Goal: Transaction & Acquisition: Purchase product/service

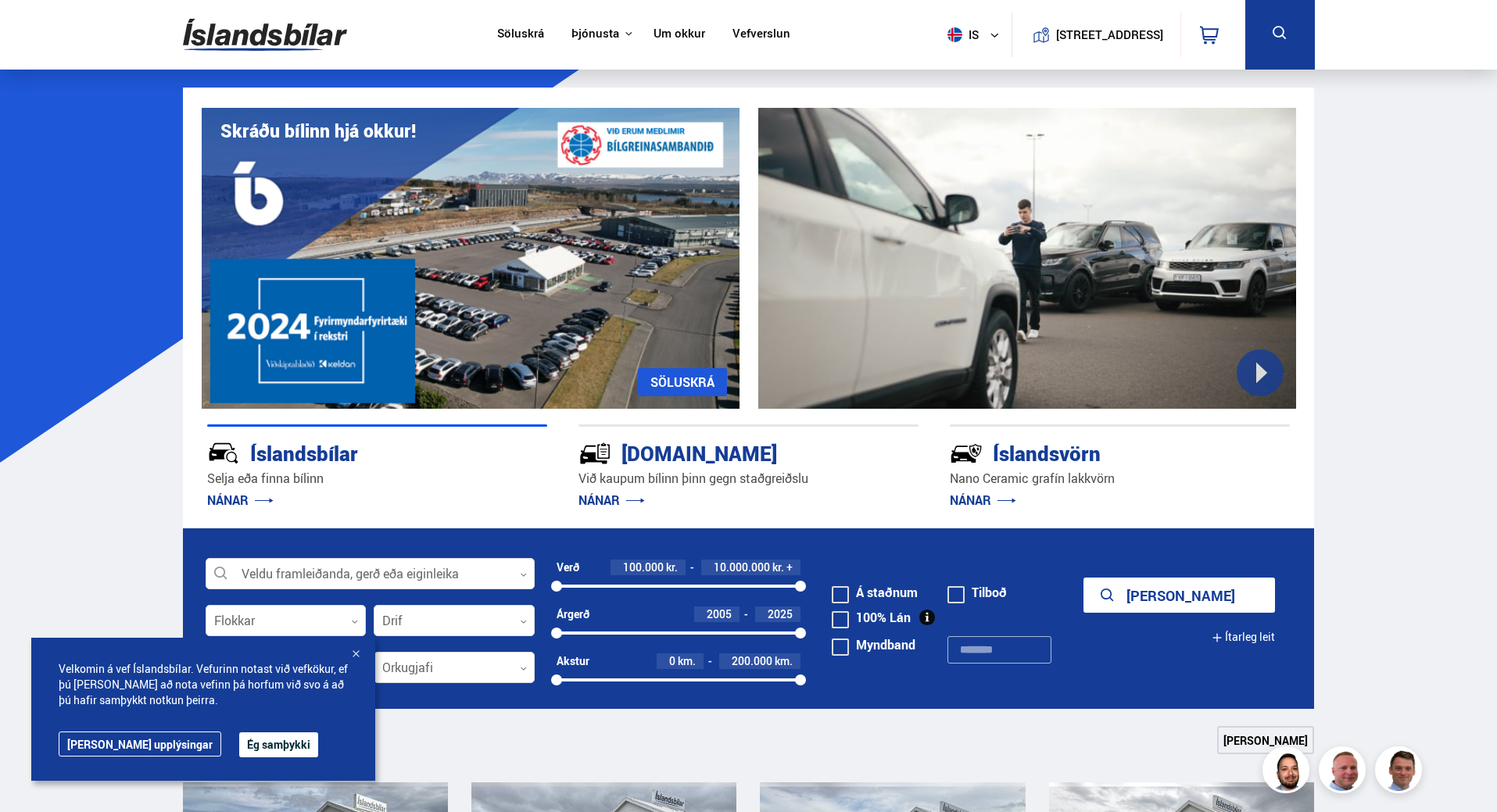
click at [360, 653] on div at bounding box center [356, 655] width 15 height 15
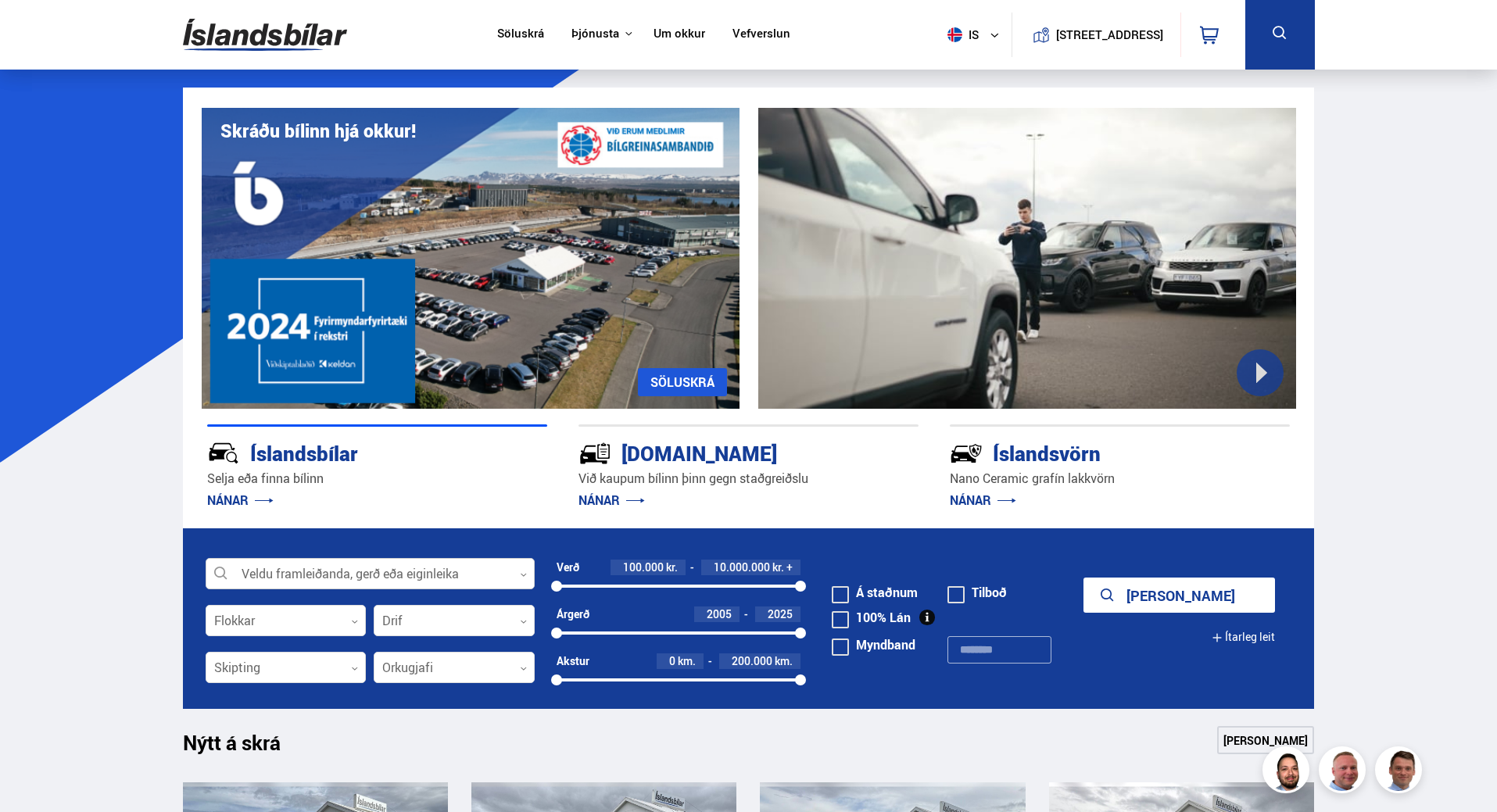
click at [519, 573] on div at bounding box center [370, 574] width 330 height 31
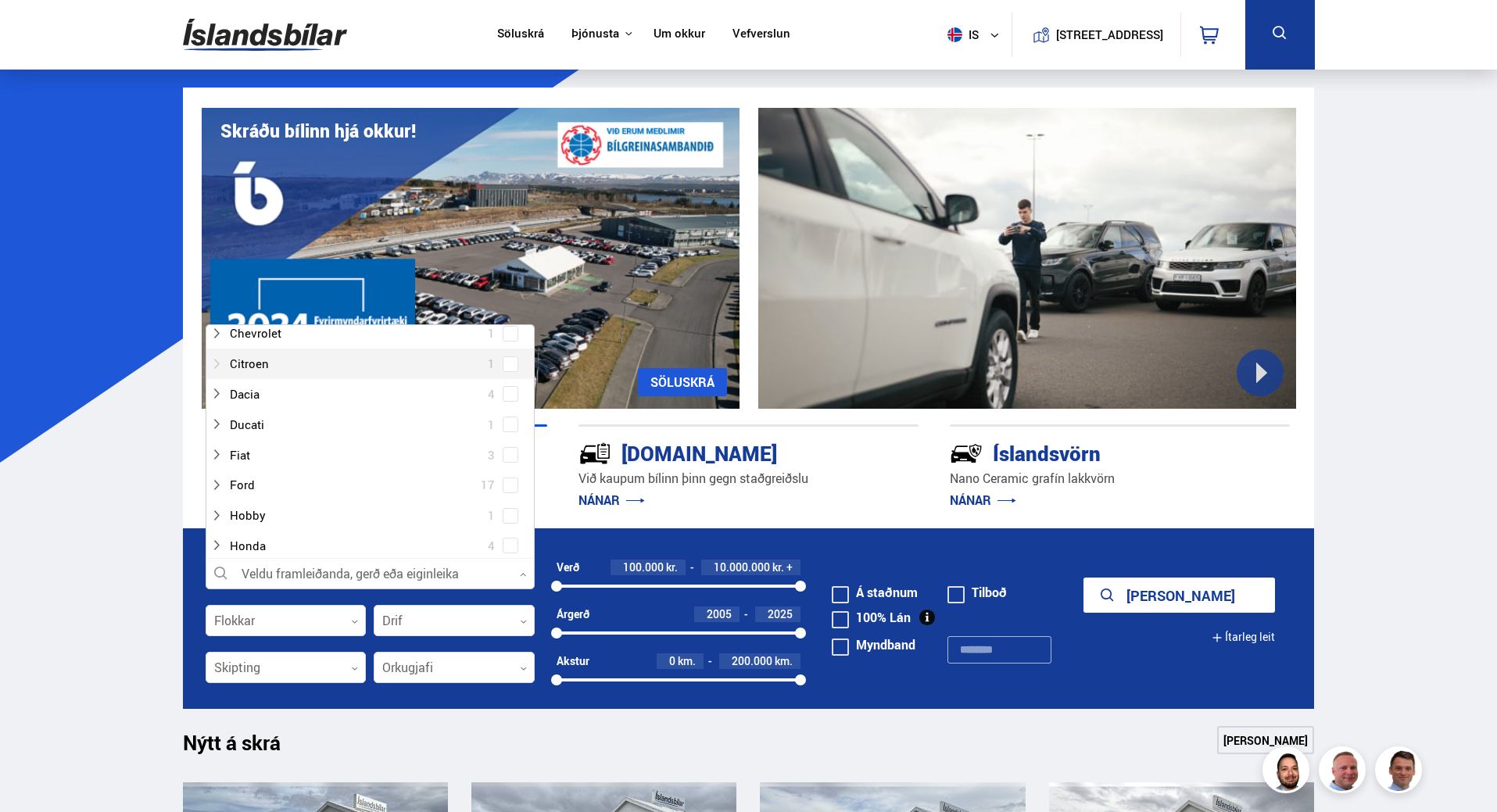
scroll to position [156, 0]
click at [238, 478] on div at bounding box center [354, 483] width 289 height 23
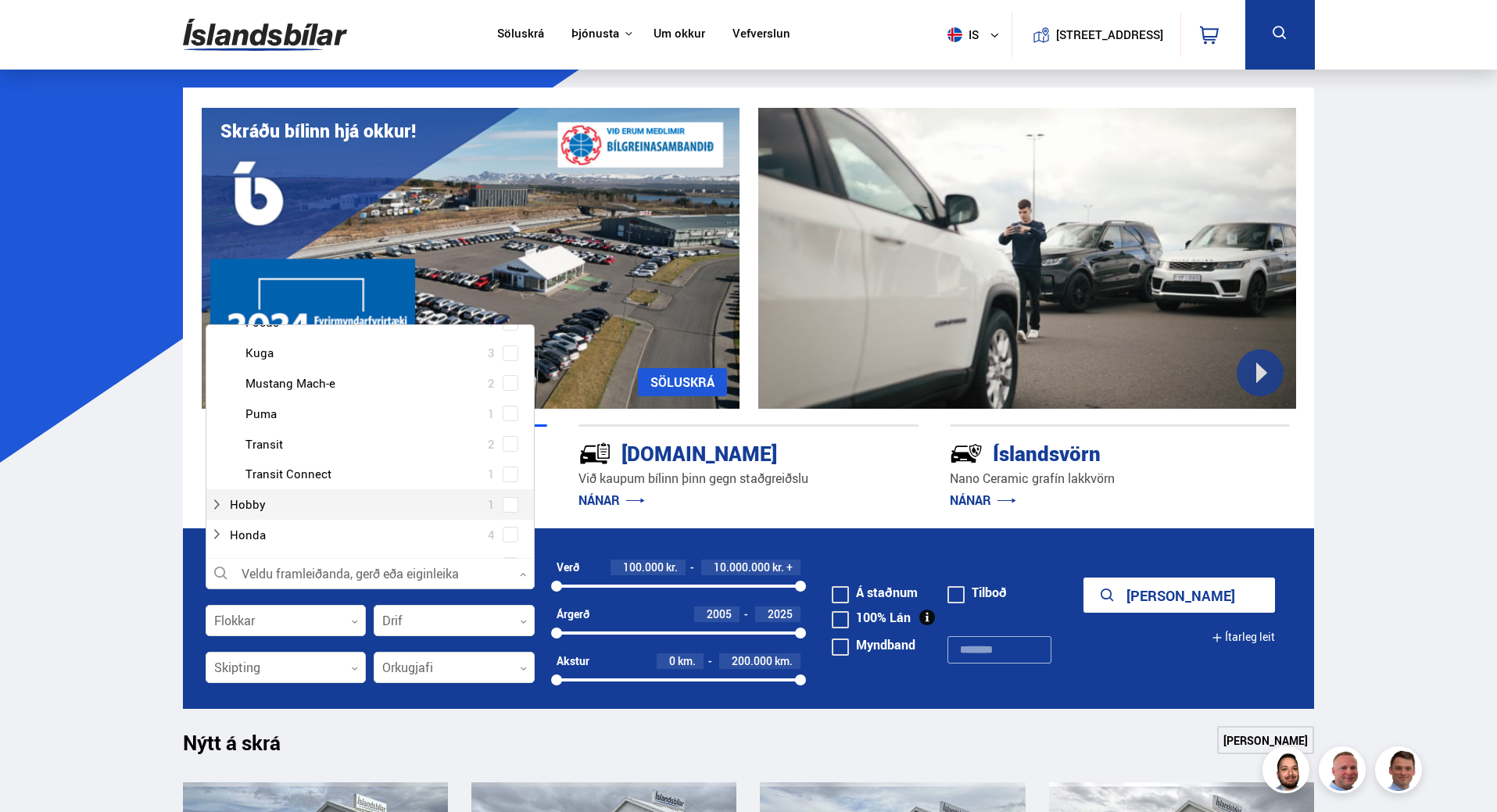
scroll to position [391, 0]
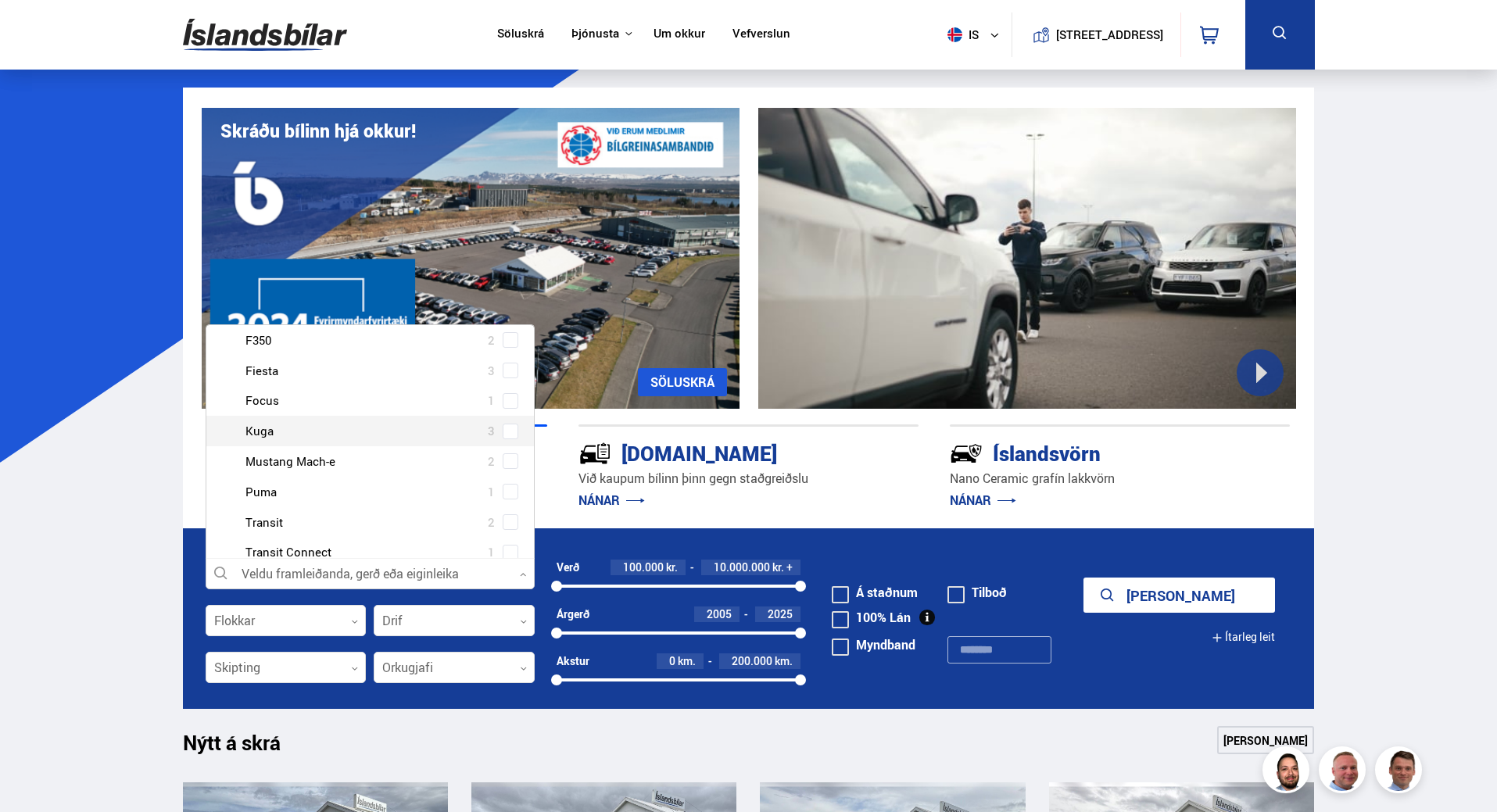
click at [263, 431] on div at bounding box center [386, 431] width 289 height 23
click at [1084, 578] on button "[PERSON_NAME]" at bounding box center [1179, 595] width 191 height 35
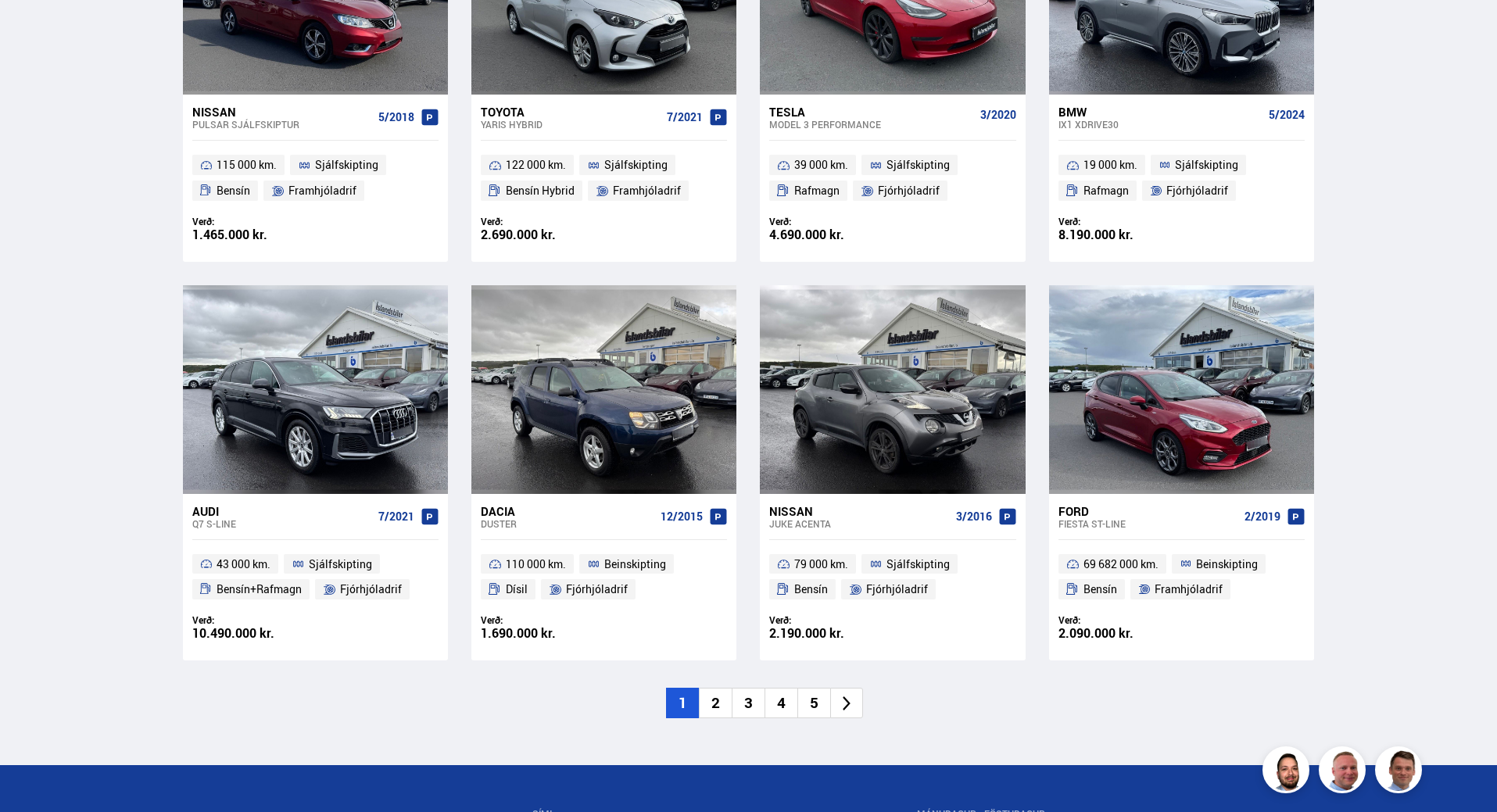
scroll to position [2111, 0]
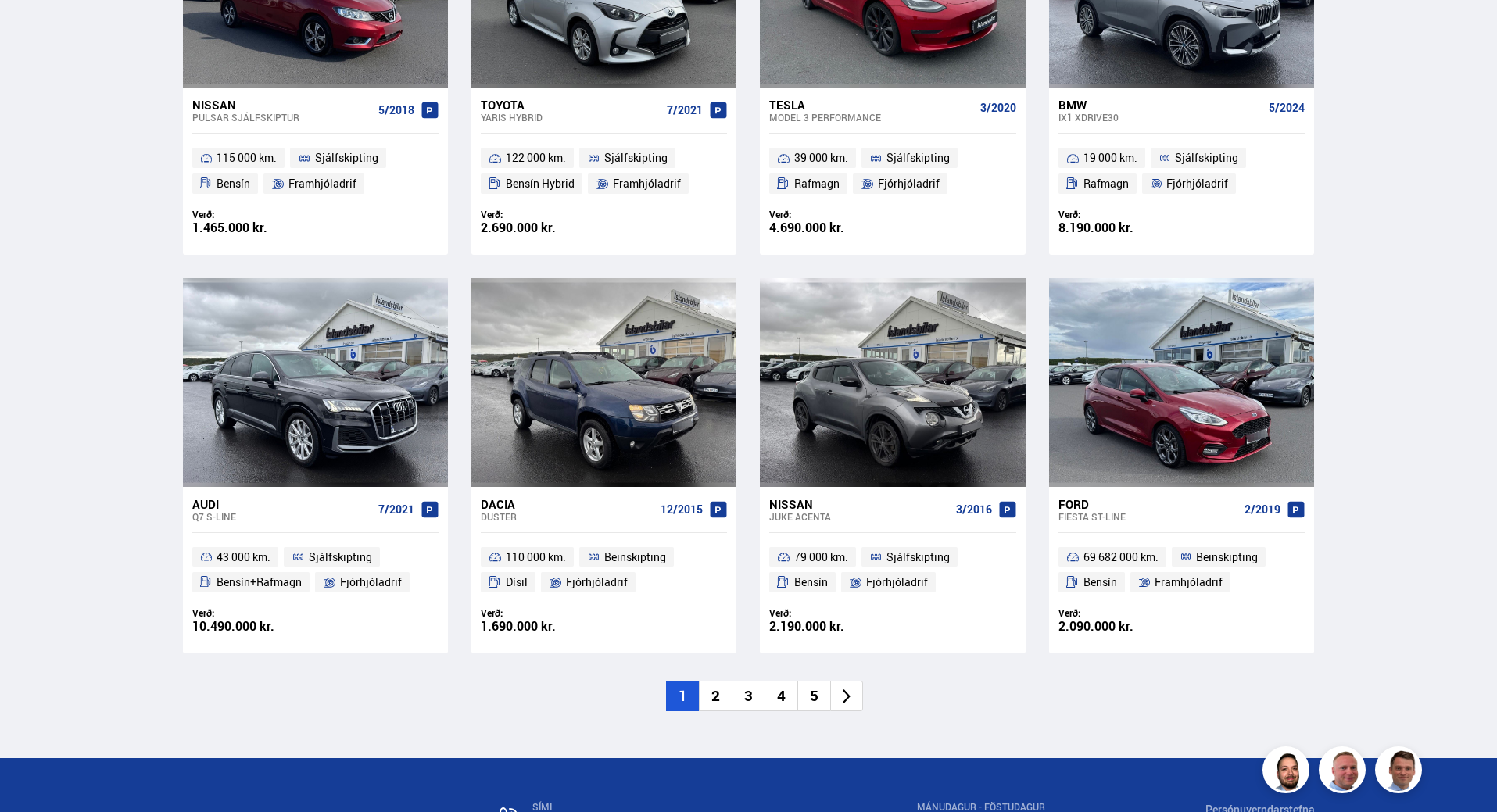
click at [719, 681] on li "2" at bounding box center [715, 696] width 33 height 30
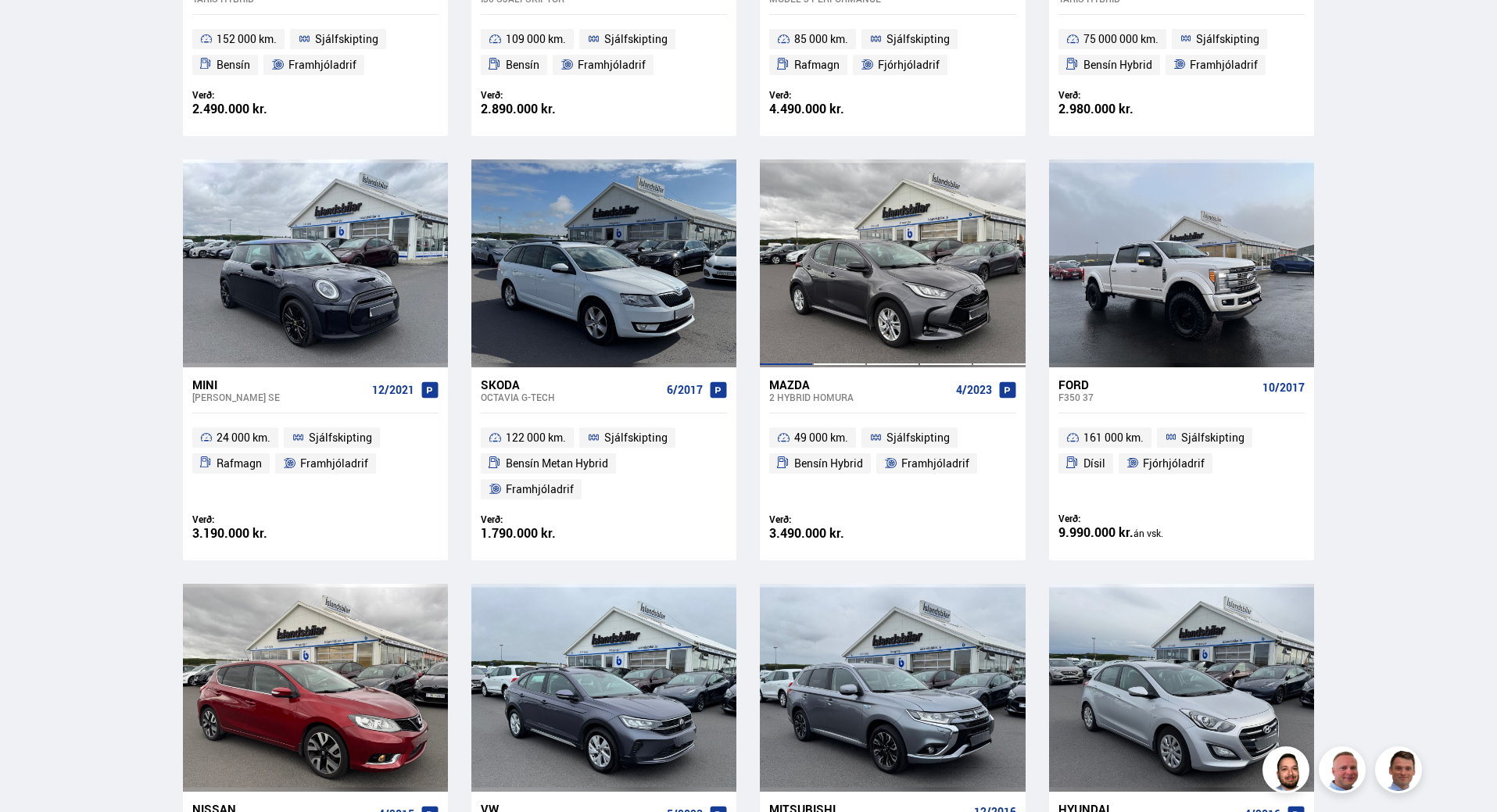
scroll to position [262, 0]
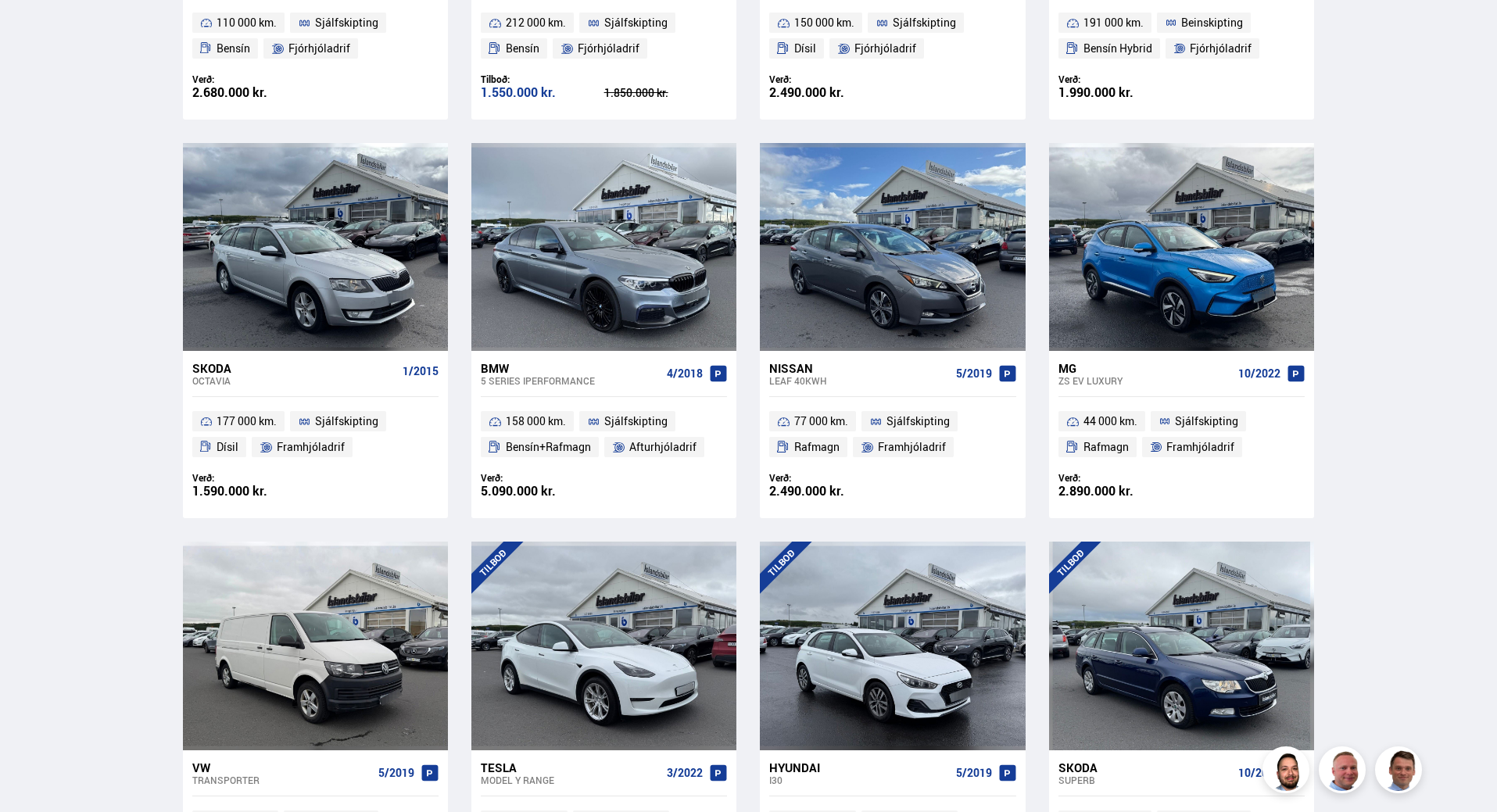
scroll to position [2111, 0]
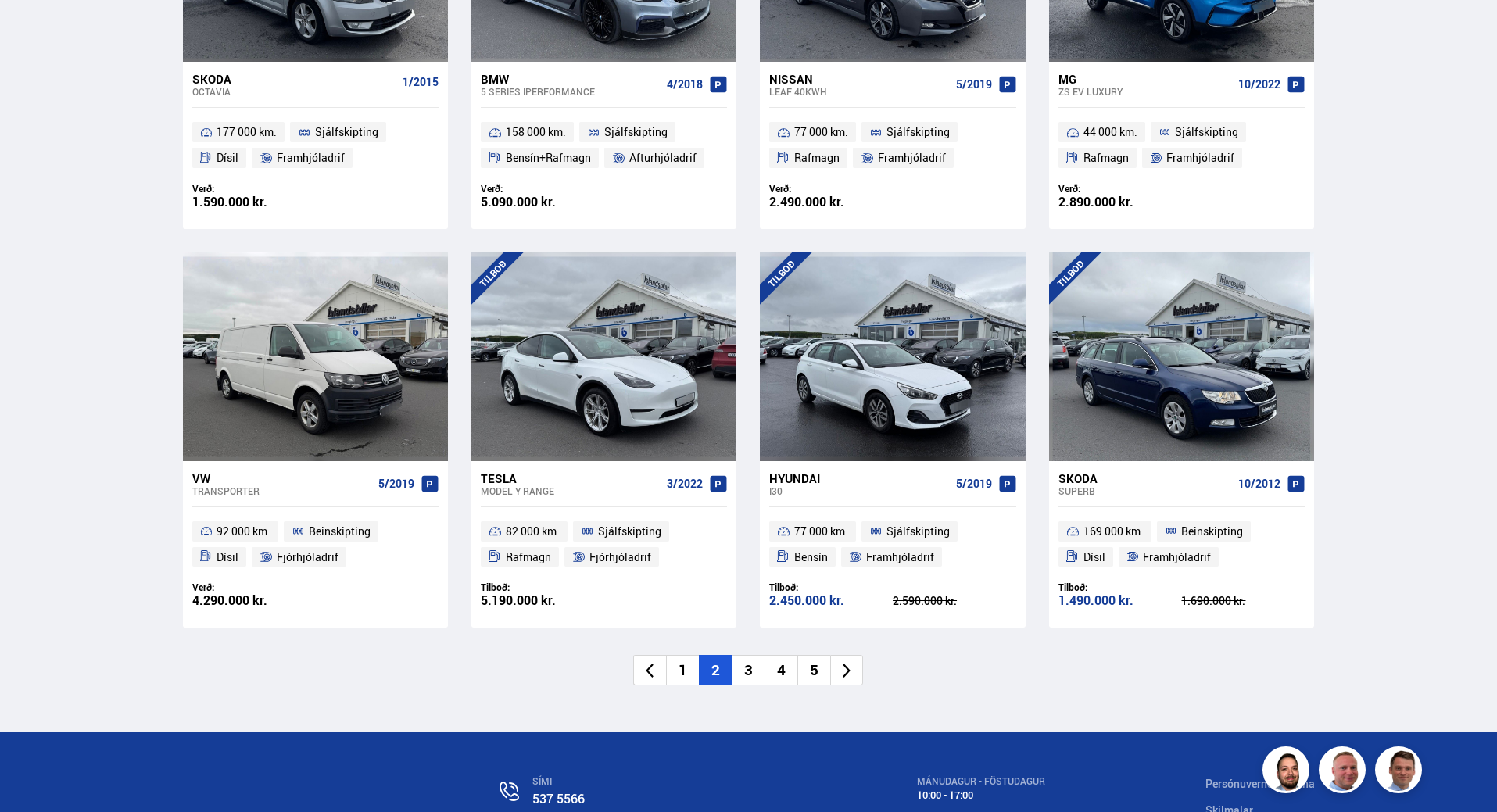
click at [744, 670] on li "3" at bounding box center [748, 670] width 33 height 30
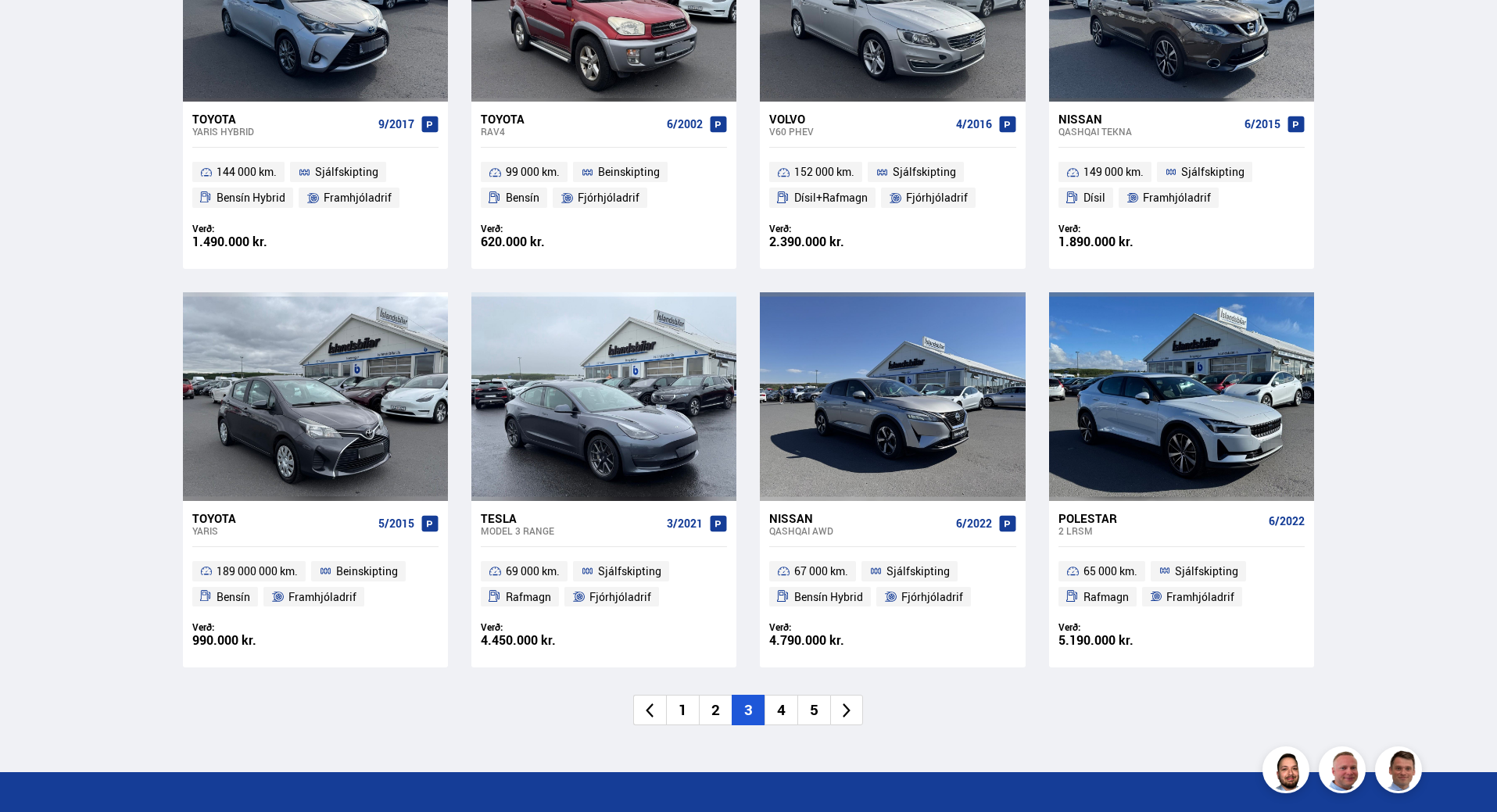
scroll to position [2111, 0]
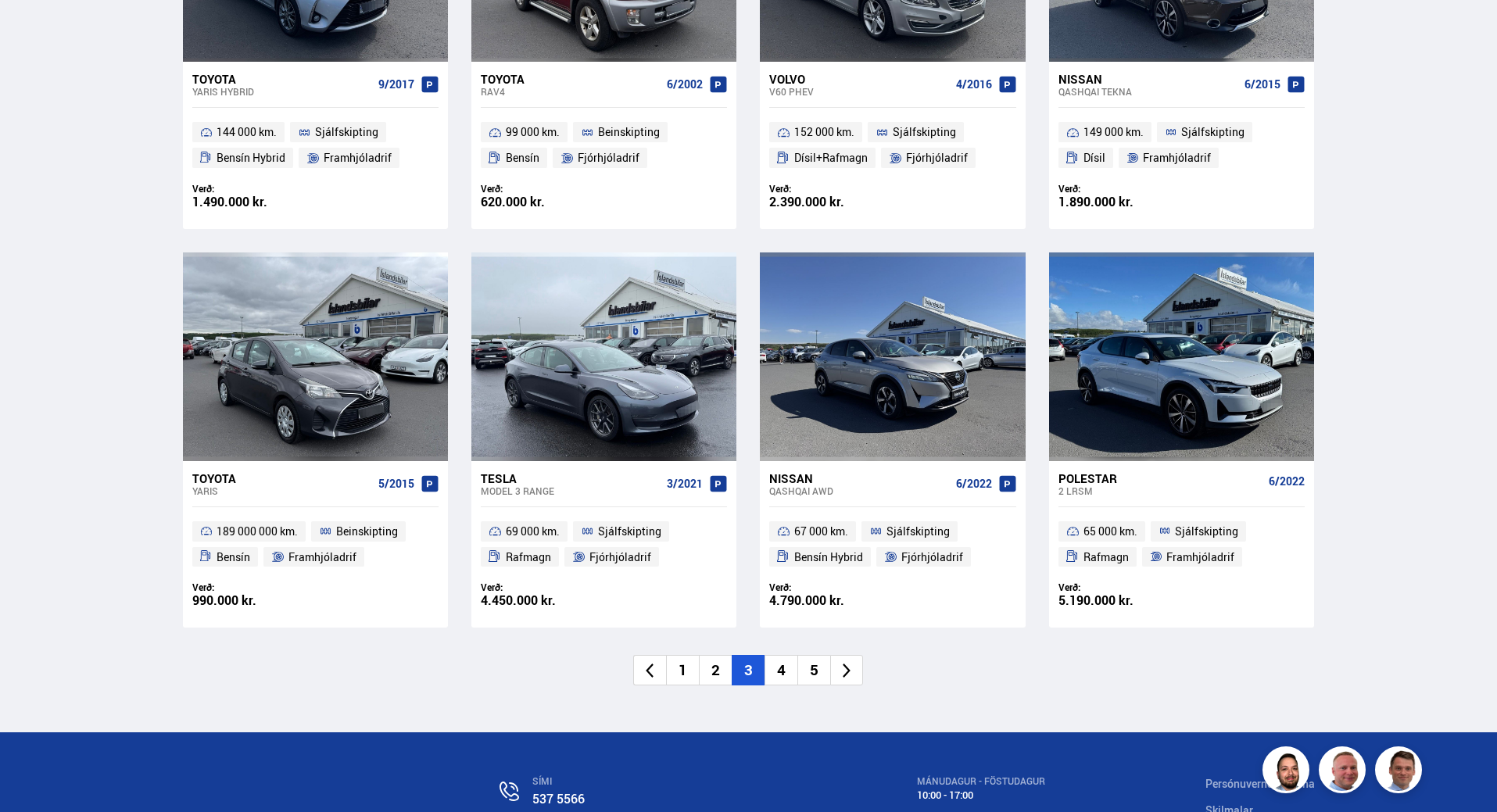
click at [789, 666] on li "4" at bounding box center [781, 670] width 33 height 30
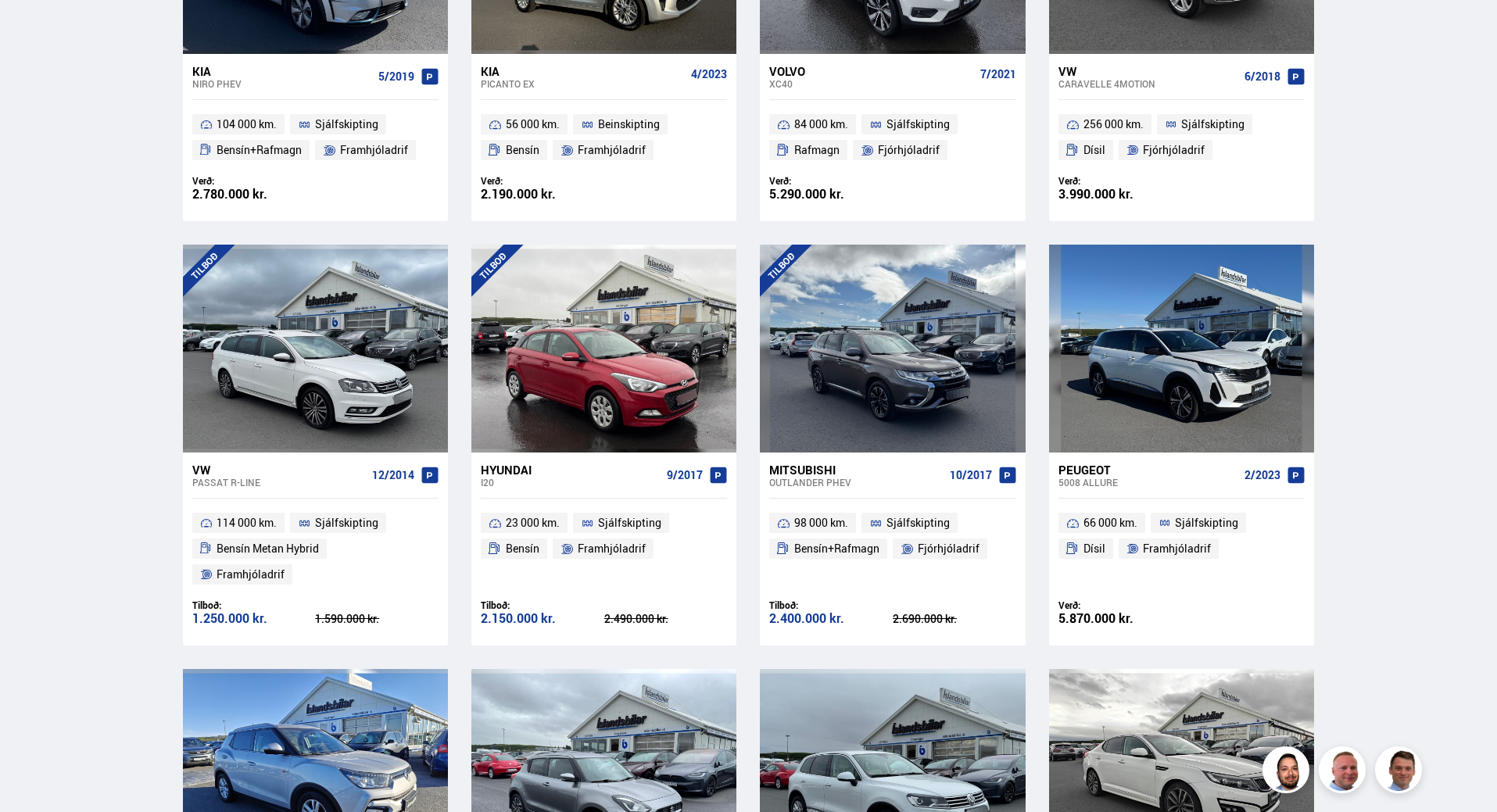
scroll to position [2189, 0]
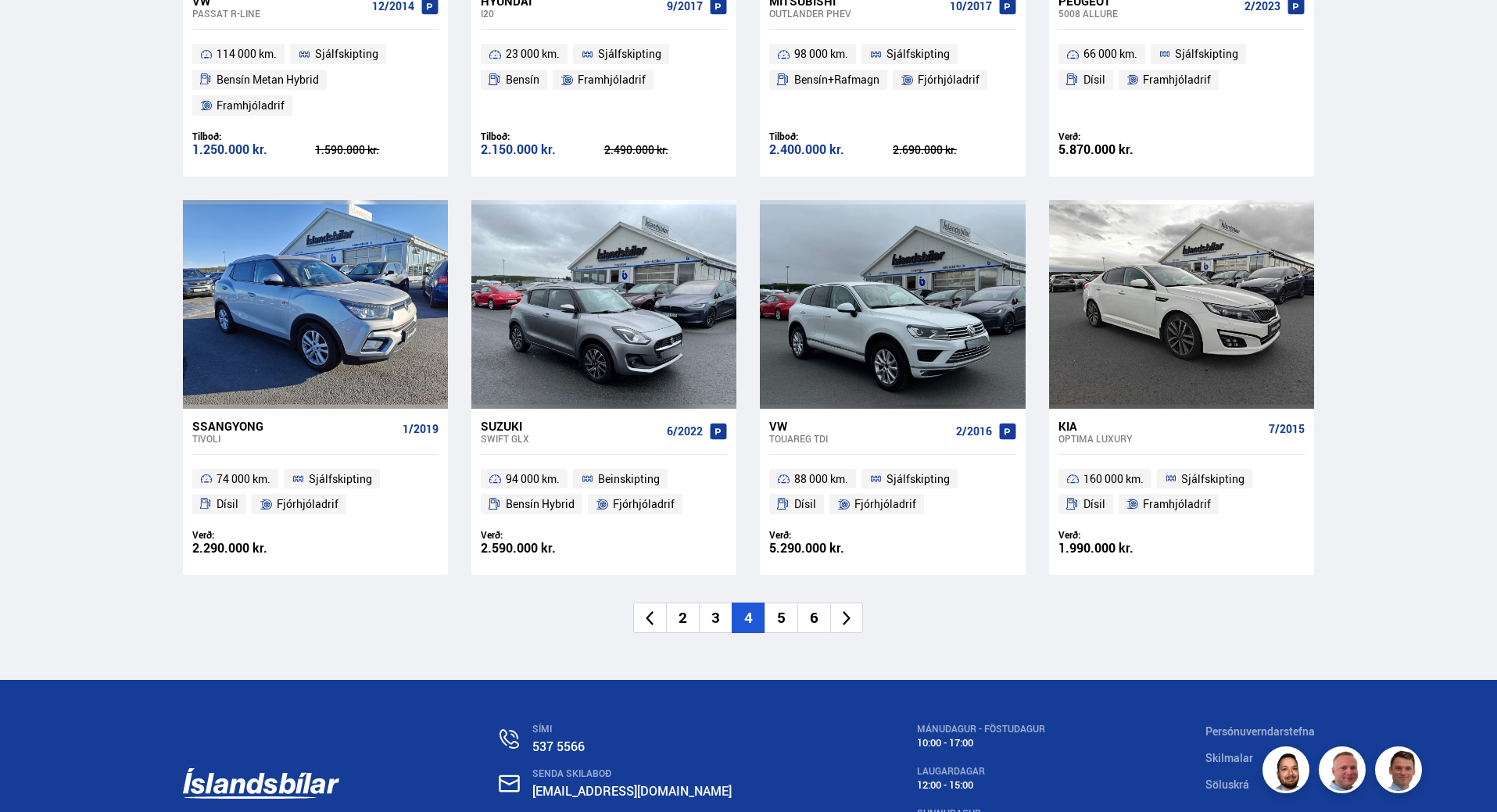
click at [783, 603] on li "5" at bounding box center [781, 618] width 33 height 30
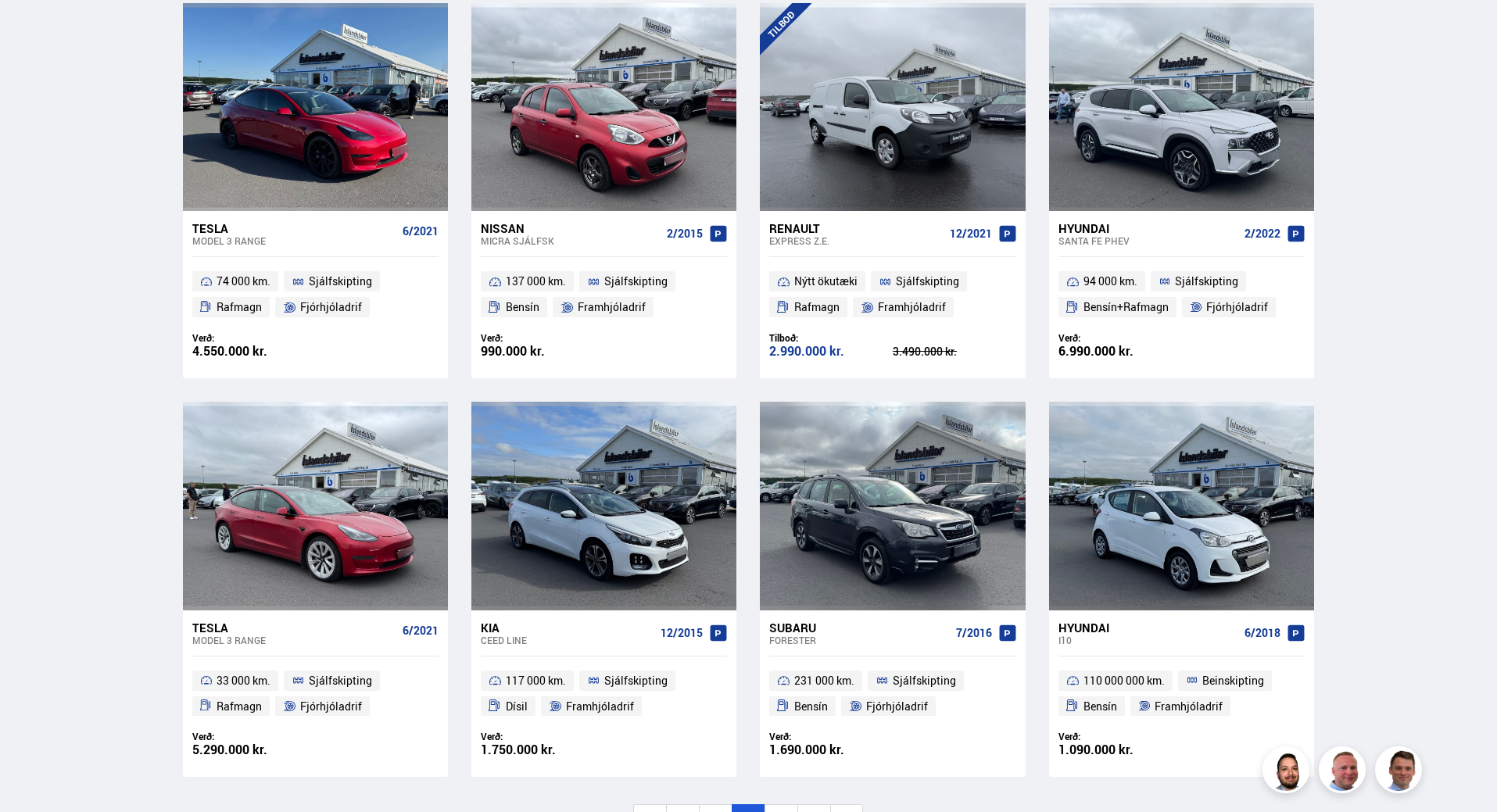
scroll to position [2189, 0]
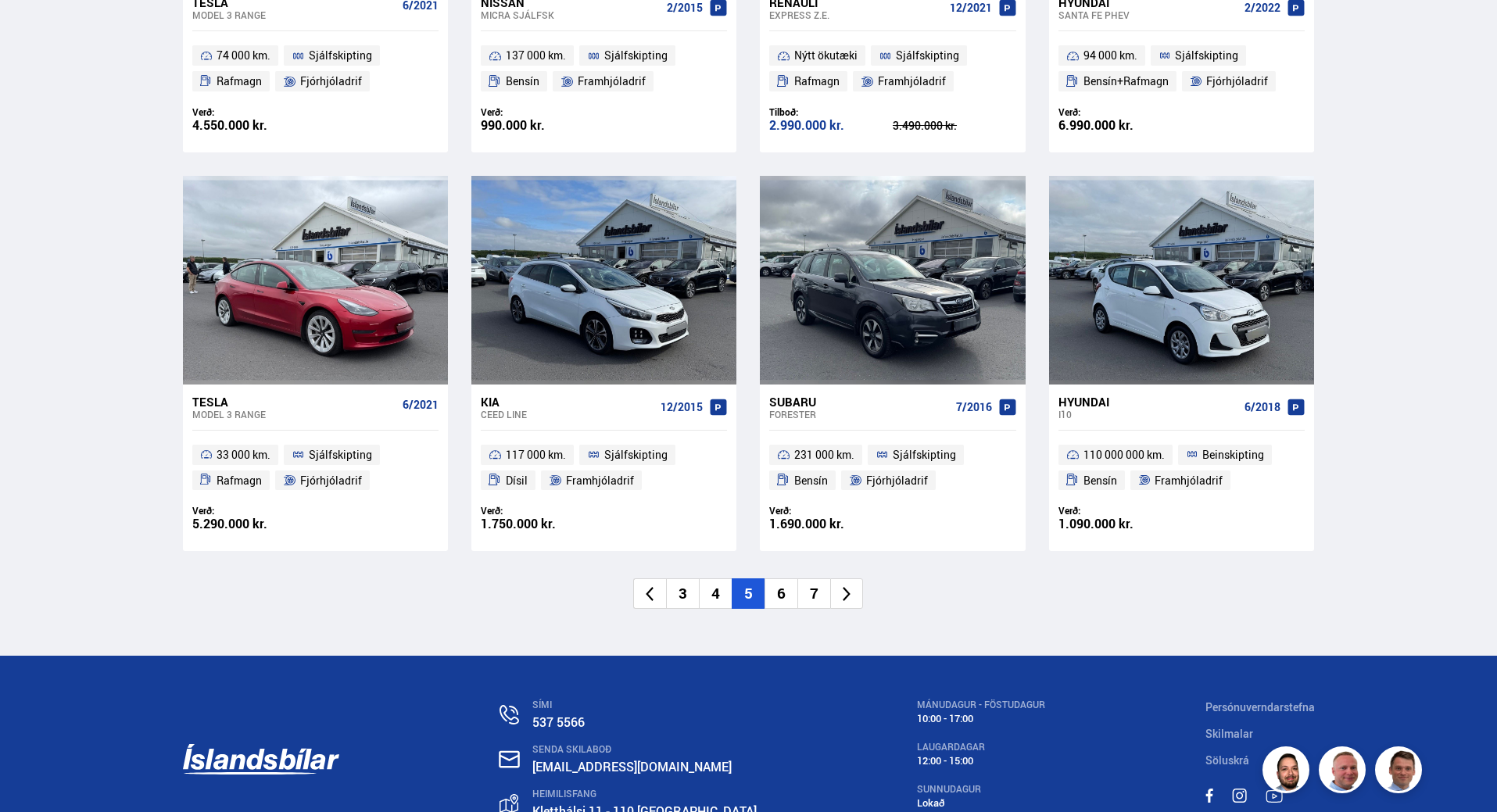
click at [808, 588] on li "7" at bounding box center [814, 593] width 33 height 30
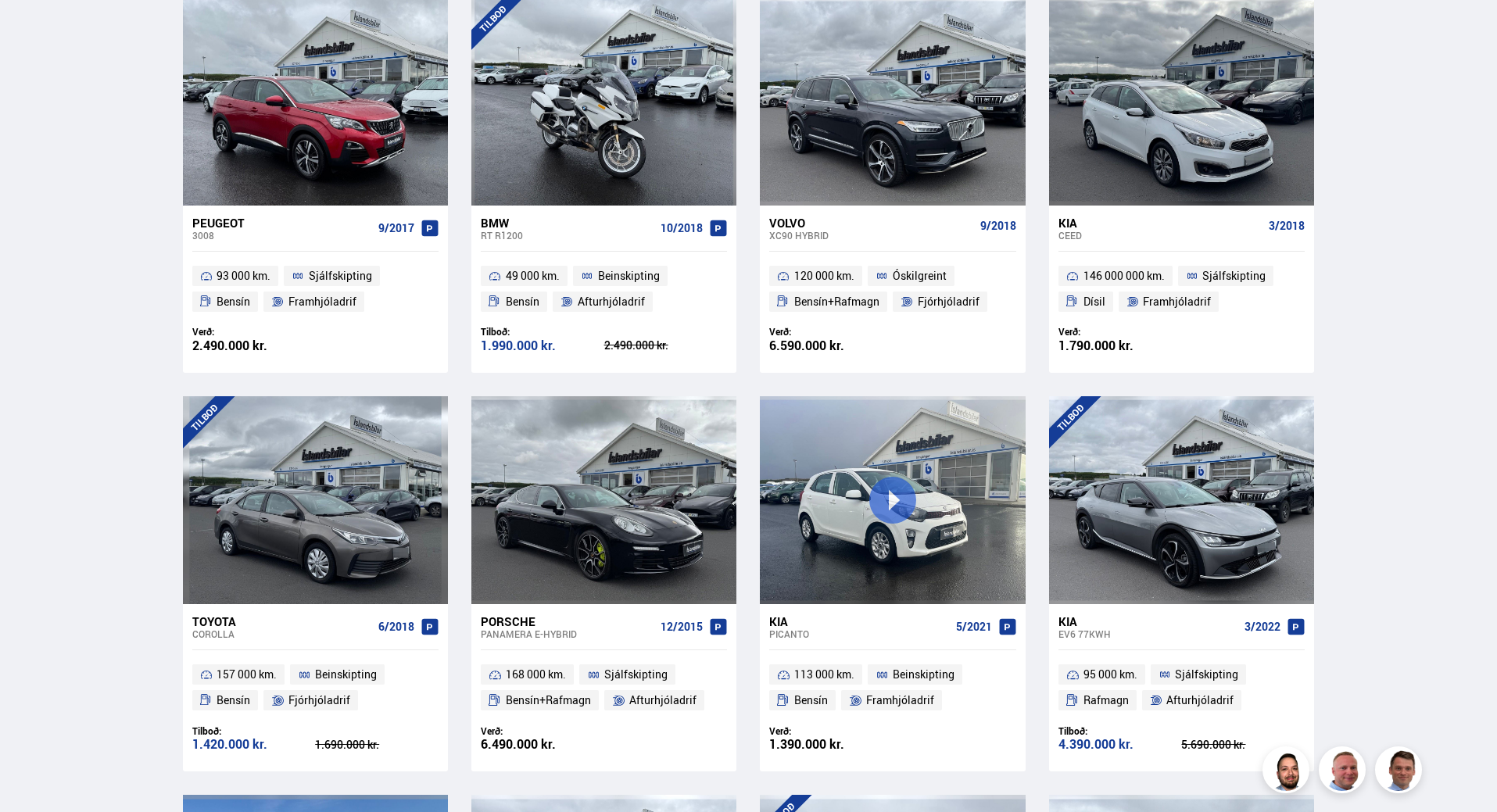
scroll to position [530, 0]
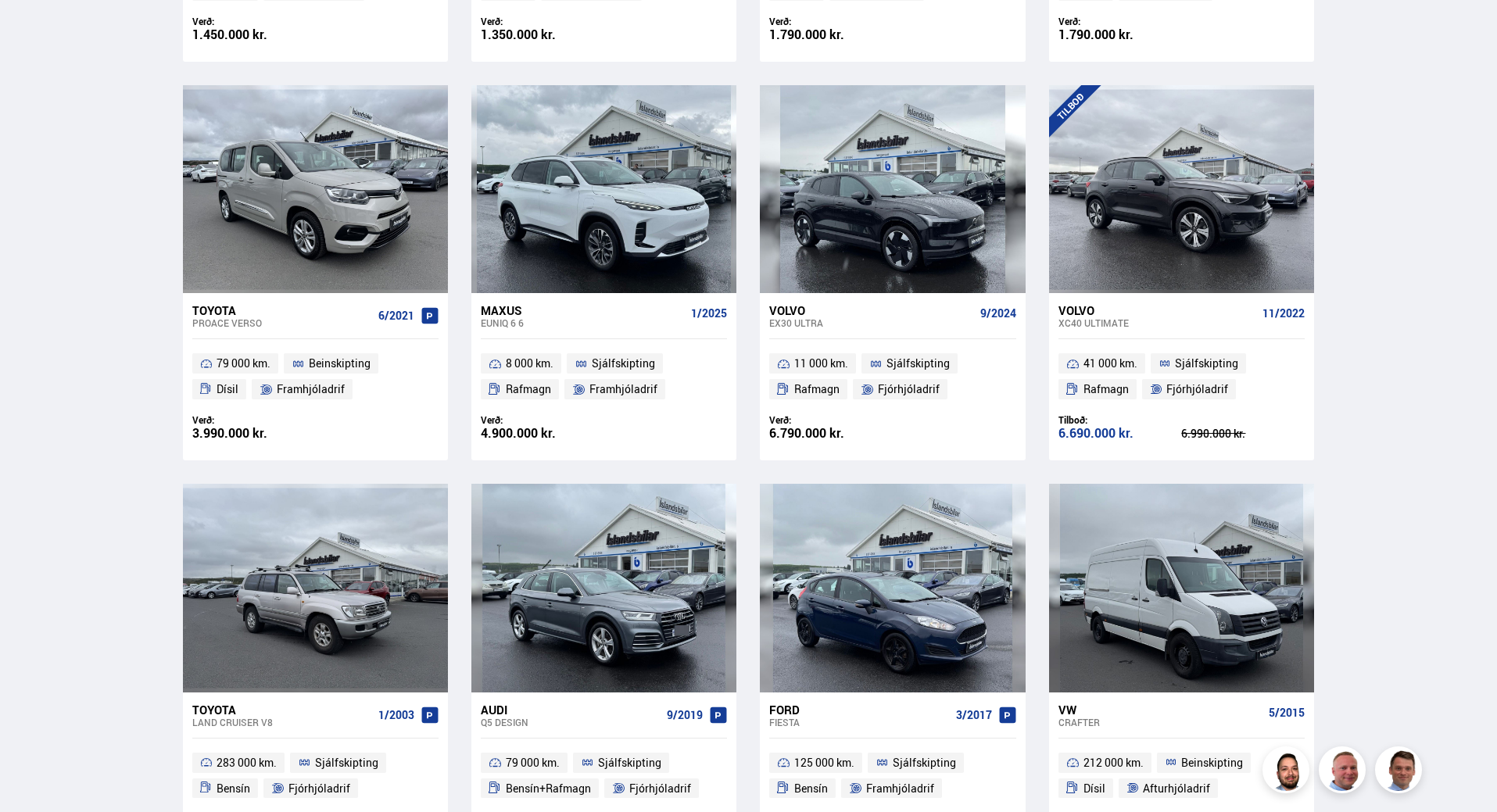
scroll to position [1876, 0]
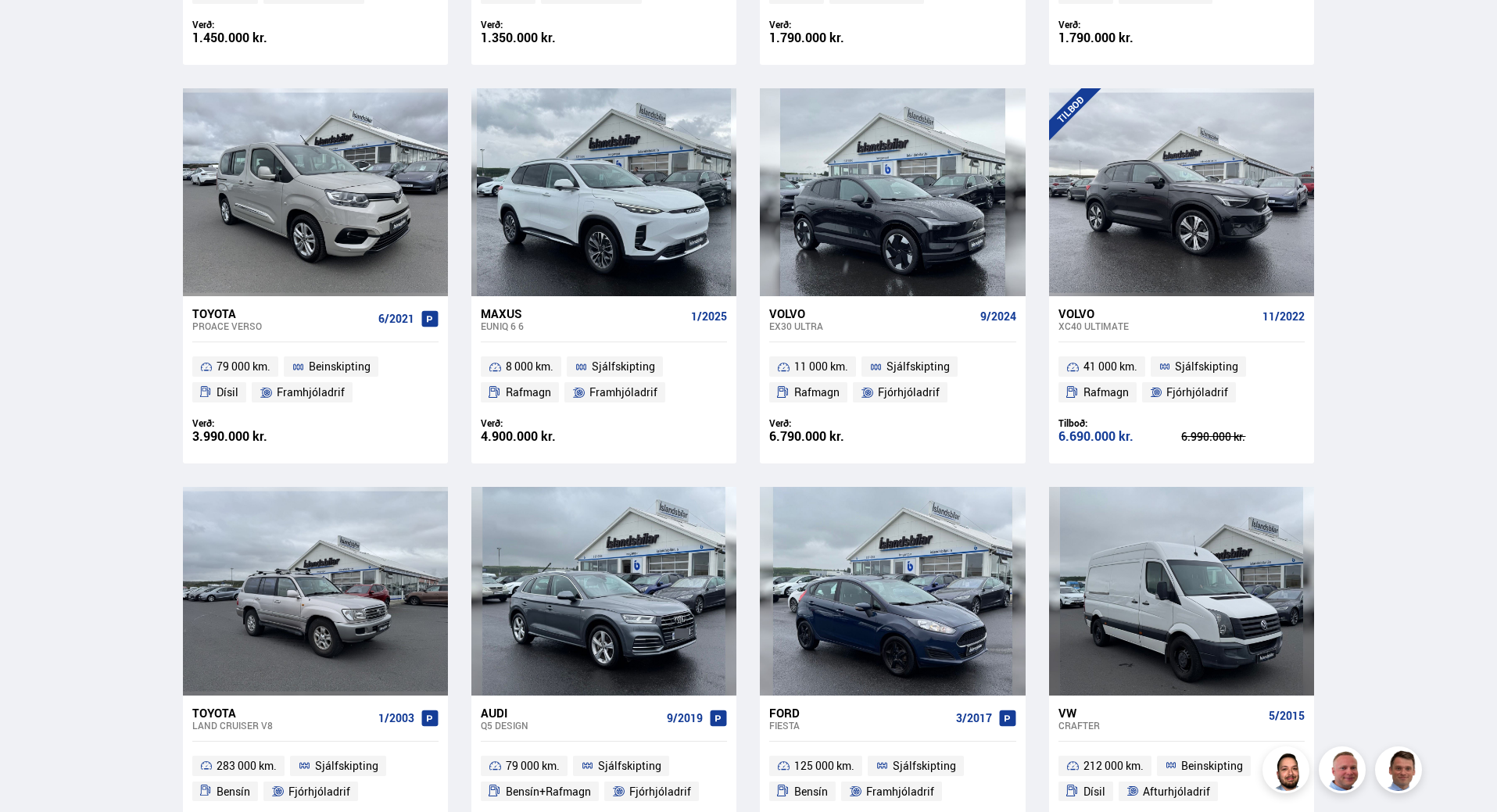
click at [1075, 319] on div "Volvo" at bounding box center [1157, 313] width 198 height 14
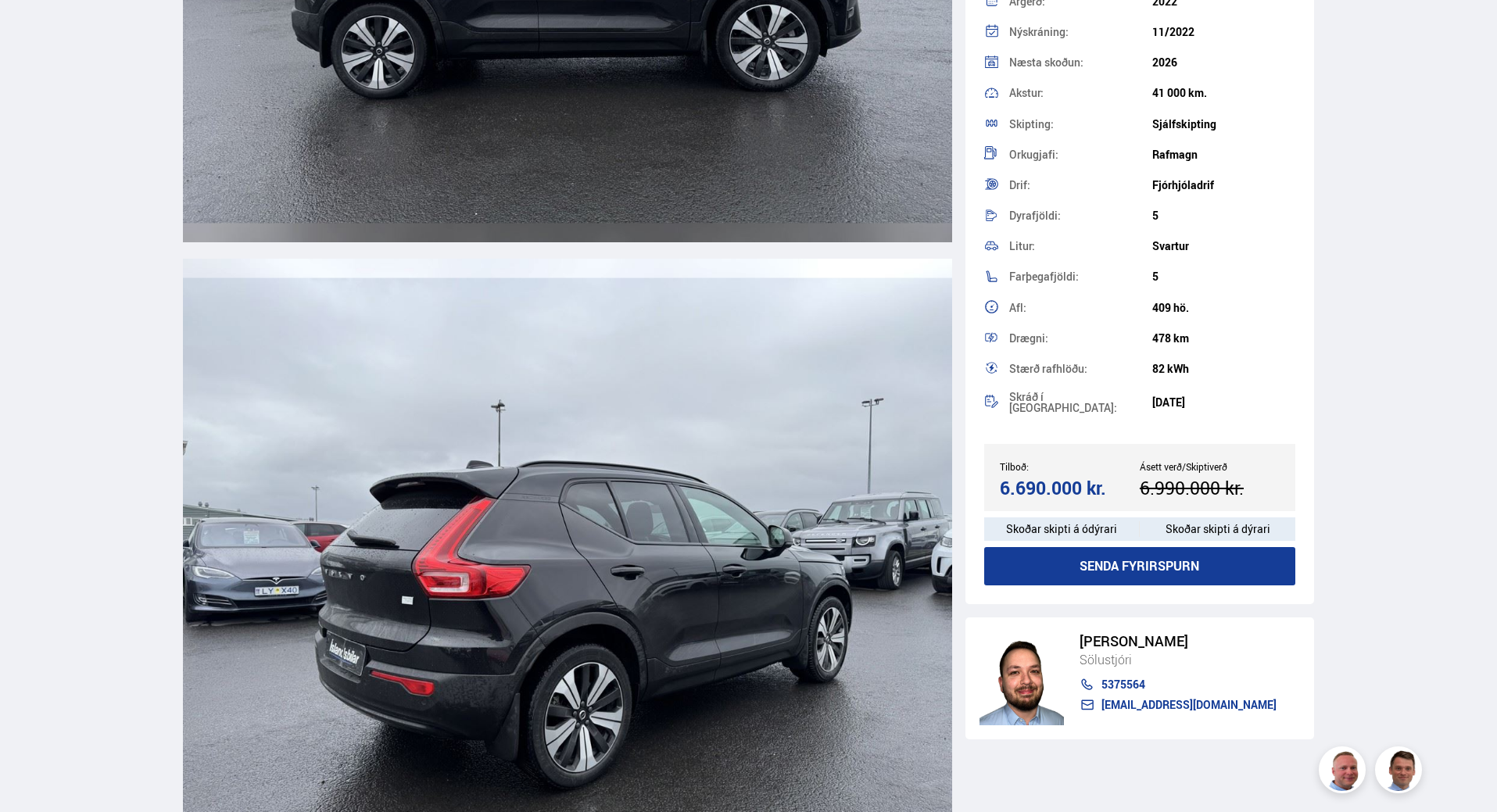
scroll to position [2658, 0]
